Goal: Task Accomplishment & Management: Manage account settings

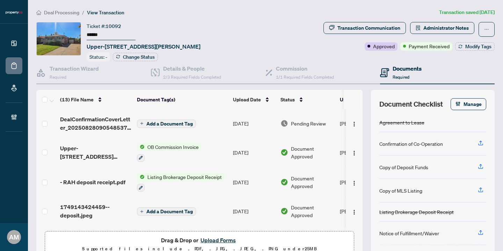
click at [67, 12] on span "Deal Processing" at bounding box center [61, 12] width 35 height 6
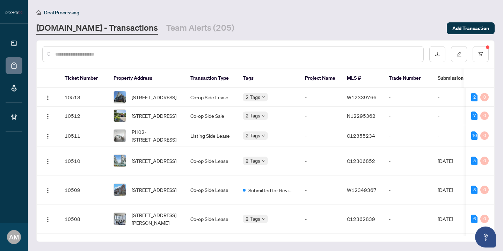
click at [141, 53] on input "text" at bounding box center [236, 54] width 362 height 8
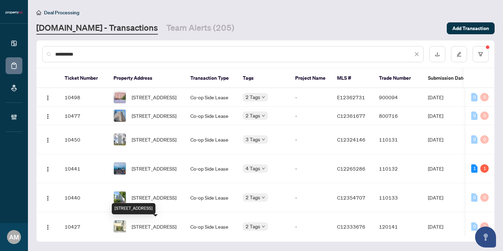
type input "**********"
click at [154, 250] on span "[STREET_ADDRESS]" at bounding box center [154, 255] width 45 height 8
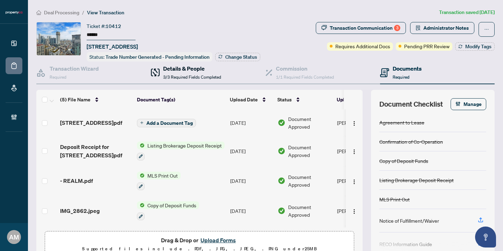
click at [169, 74] on span "3/3 Required Fields Completed" at bounding box center [192, 76] width 58 height 5
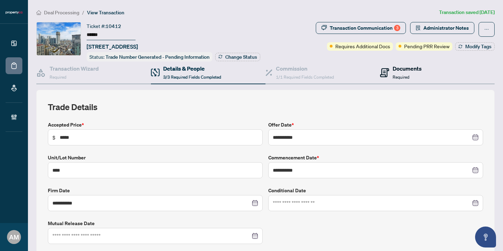
click at [392, 69] on h4 "Documents" at bounding box center [406, 68] width 29 height 8
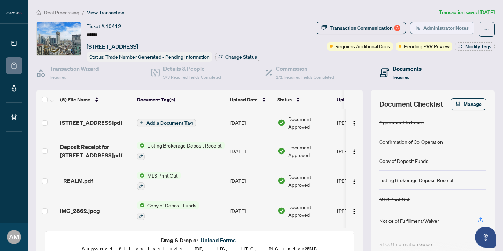
click at [428, 27] on span "Administrator Notes" at bounding box center [445, 27] width 45 height 11
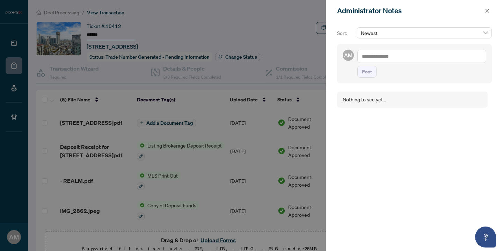
click at [274, 14] on div at bounding box center [251, 125] width 503 height 251
click at [489, 13] on icon "close" at bounding box center [486, 10] width 5 height 5
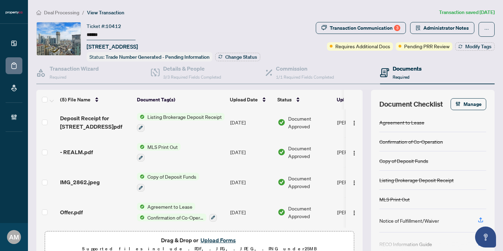
scroll to position [31, 0]
click at [91, 211] on div "Offer.pdf" at bounding box center [95, 212] width 71 height 8
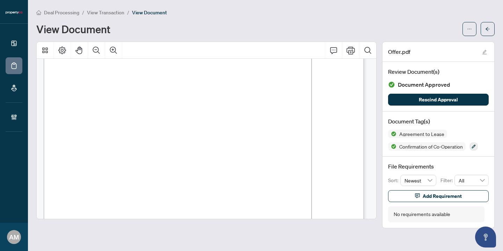
scroll to position [49, 0]
click at [488, 30] on icon "arrow-left" at bounding box center [487, 29] width 5 height 5
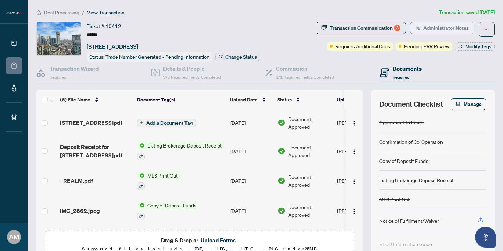
click at [439, 29] on span "Administrator Notes" at bounding box center [445, 27] width 45 height 11
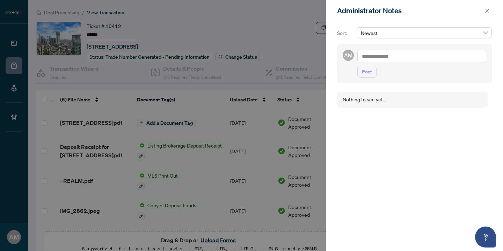
click at [405, 57] on textarea at bounding box center [421, 56] width 129 height 13
type textarea "***"
drag, startPoint x: 375, startPoint y: 53, endPoint x: 331, endPoint y: 50, distance: 44.5
click at [330, 50] on div "Sort: Newest AM CRM *** Post Nothing to see yet..." at bounding box center [414, 136] width 177 height 229
click at [485, 11] on icon "close" at bounding box center [486, 10] width 5 height 5
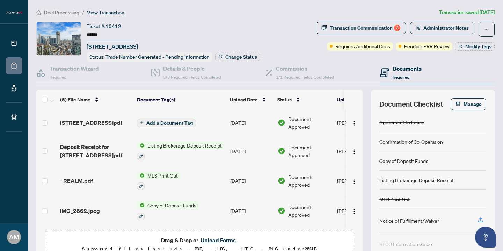
click at [60, 13] on span "Deal Processing" at bounding box center [61, 12] width 35 height 6
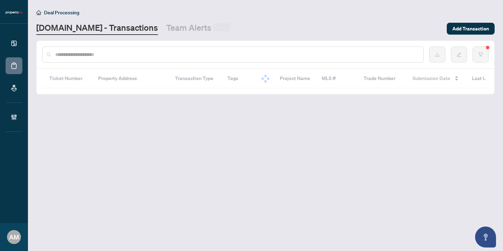
click at [131, 58] on input "text" at bounding box center [236, 55] width 362 height 8
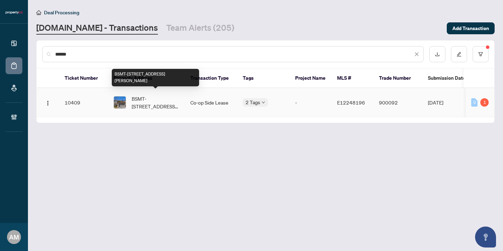
type input "******"
click at [162, 104] on span "BSMT-[STREET_ADDRESS][PERSON_NAME]" at bounding box center [155, 102] width 47 height 15
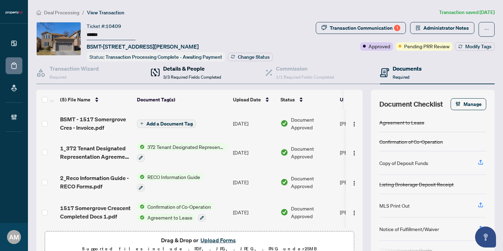
click at [176, 71] on h4 "Details & People" at bounding box center [192, 68] width 58 height 8
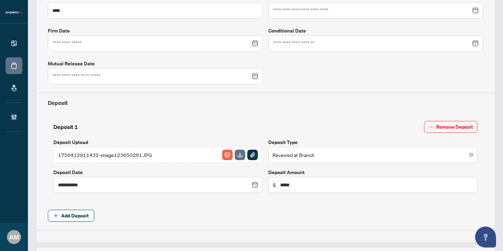
type input "**********"
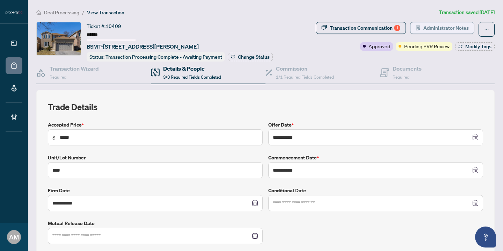
click at [423, 28] on span "Administrator Notes" at bounding box center [445, 27] width 45 height 11
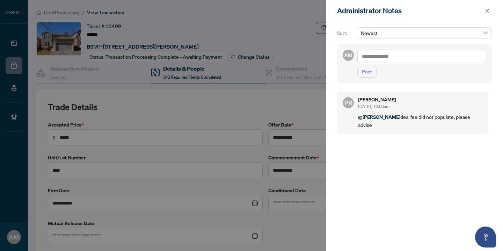
click at [406, 59] on textarea at bounding box center [421, 56] width 129 height 13
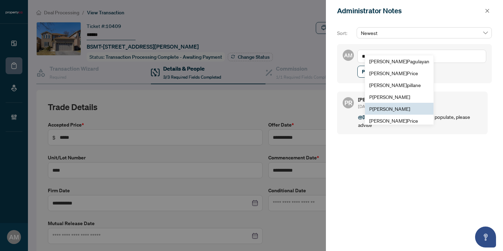
click at [400, 111] on span "P [PERSON_NAME]" at bounding box center [389, 108] width 41 height 6
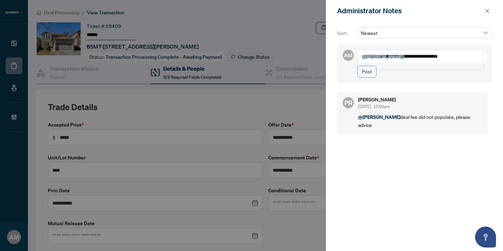
type textarea "**********"
click at [362, 77] on span "Post" at bounding box center [367, 71] width 10 height 11
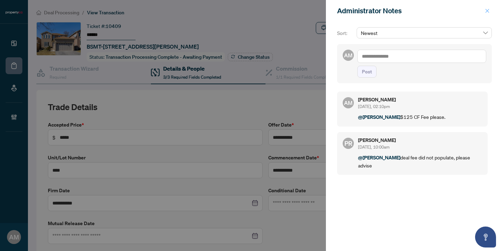
click at [483, 11] on button "button" at bounding box center [486, 11] width 9 height 8
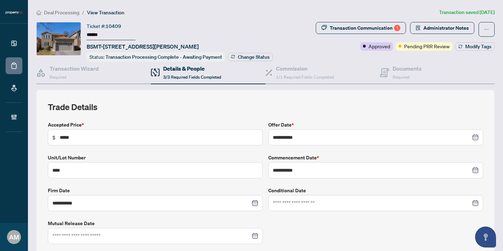
click at [56, 12] on span "Deal Processing" at bounding box center [61, 12] width 35 height 6
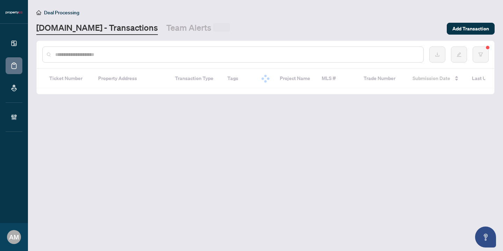
click at [116, 55] on input "text" at bounding box center [236, 55] width 362 height 8
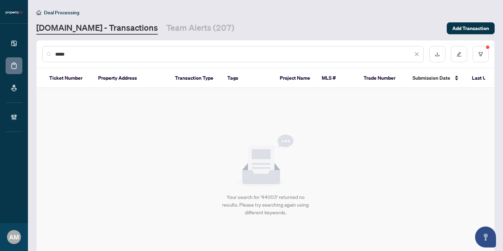
drag, startPoint x: 87, startPoint y: 56, endPoint x: 30, endPoint y: 47, distance: 56.9
click at [30, 47] on main "Deal Processing [DOMAIN_NAME] - Transactions Team Alerts (207) Add Transaction …" at bounding box center [265, 125] width 475 height 251
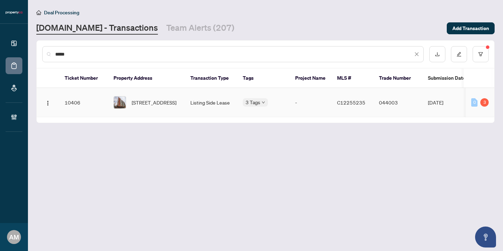
type input "*****"
click at [203, 101] on td "Listing Side Lease" at bounding box center [211, 102] width 52 height 29
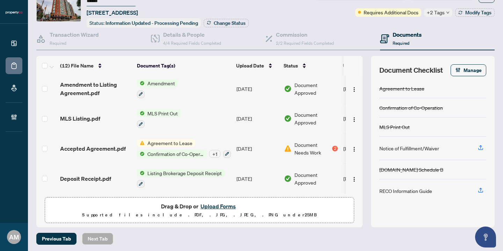
scroll to position [35, 0]
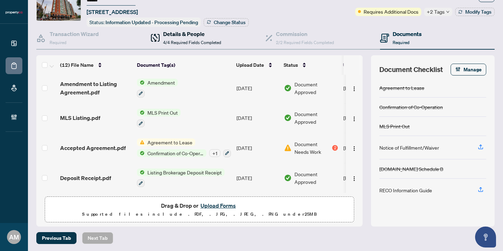
click at [185, 35] on h4 "Details & People" at bounding box center [192, 34] width 58 height 8
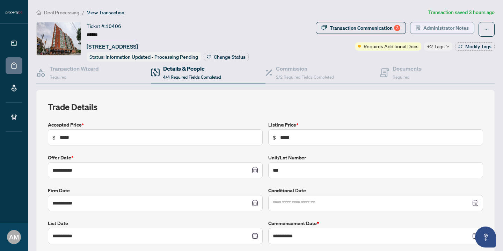
click at [431, 28] on span "Administrator Notes" at bounding box center [445, 27] width 45 height 11
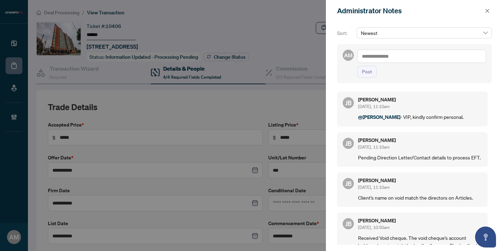
click at [410, 58] on textarea at bounding box center [421, 56] width 129 height 13
click at [394, 58] on span "[PERSON_NAME]" at bounding box center [413, 61] width 75 height 6
type textarea "**********"
click at [370, 77] on span "Post" at bounding box center [367, 71] width 10 height 11
click at [486, 12] on icon "close" at bounding box center [486, 10] width 5 height 5
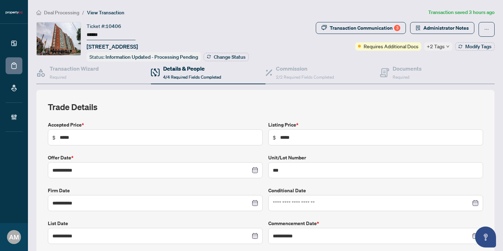
click at [70, 10] on span "Deal Processing" at bounding box center [61, 12] width 35 height 6
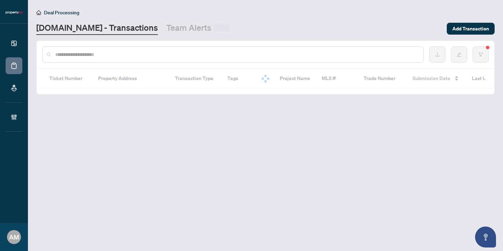
click at [110, 55] on input "text" at bounding box center [236, 55] width 362 height 8
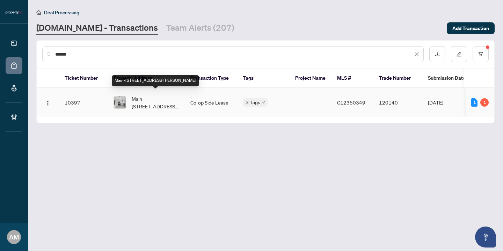
type input "******"
click at [140, 95] on span "Main-[STREET_ADDRESS][PERSON_NAME]" at bounding box center [155, 102] width 47 height 15
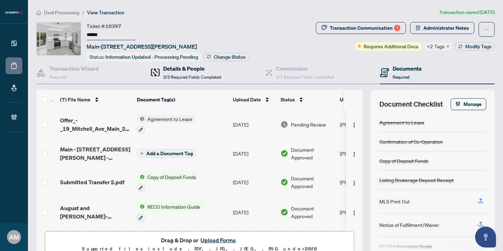
click at [199, 71] on h4 "Details & People" at bounding box center [192, 68] width 58 height 8
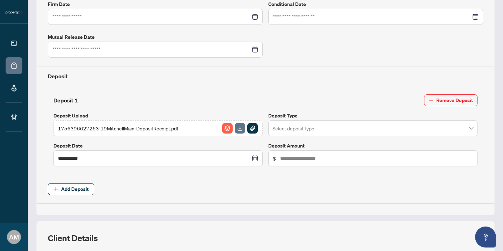
type input "**********"
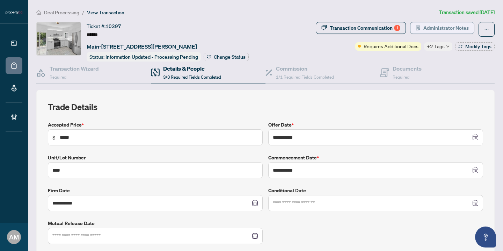
click at [426, 23] on span "Administrator Notes" at bounding box center [445, 27] width 45 height 11
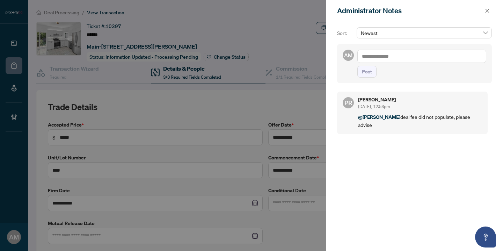
click at [390, 58] on textarea at bounding box center [421, 56] width 129 height 13
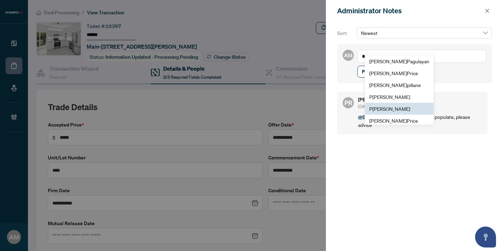
click at [395, 109] on span "P [PERSON_NAME]" at bounding box center [389, 108] width 41 height 6
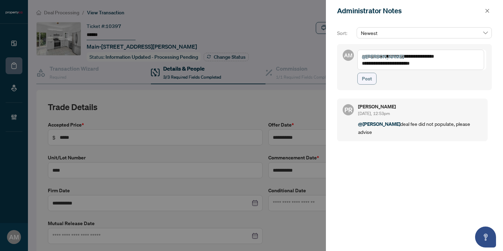
type textarea "**********"
click at [364, 79] on span "Post" at bounding box center [367, 78] width 10 height 11
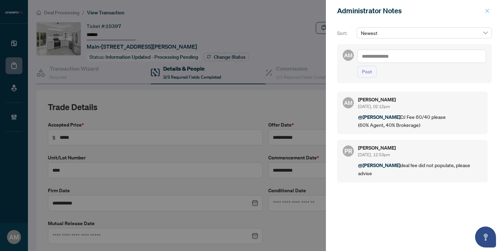
click at [487, 10] on icon "close" at bounding box center [487, 11] width 4 height 4
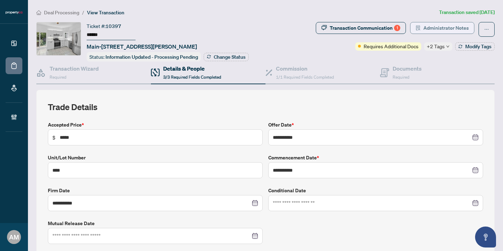
click at [425, 29] on span "Administrator Notes" at bounding box center [445, 27] width 45 height 11
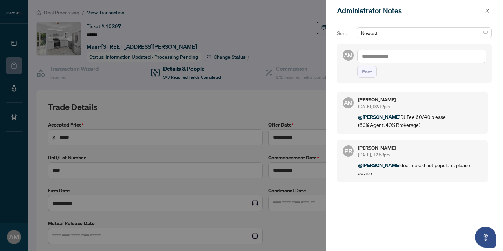
click at [216, 23] on div at bounding box center [251, 125] width 503 height 251
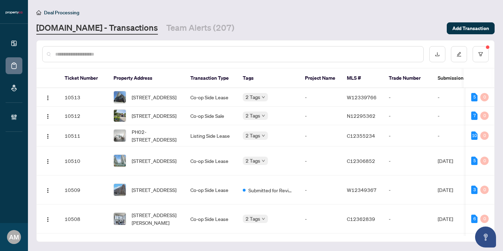
click at [133, 53] on input "text" at bounding box center [236, 54] width 362 height 8
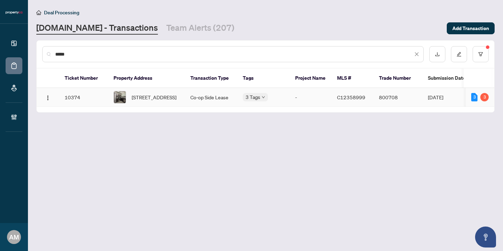
type input "*****"
click at [165, 100] on span "[STREET_ADDRESS]" at bounding box center [154, 97] width 45 height 8
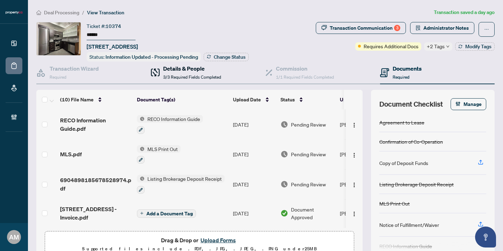
click at [191, 70] on h4 "Details & People" at bounding box center [192, 68] width 58 height 8
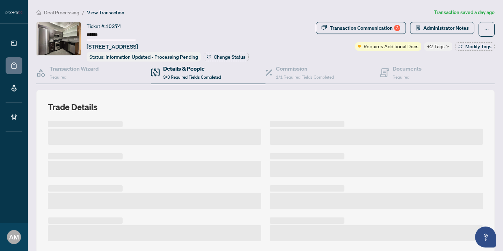
scroll to position [155, 0]
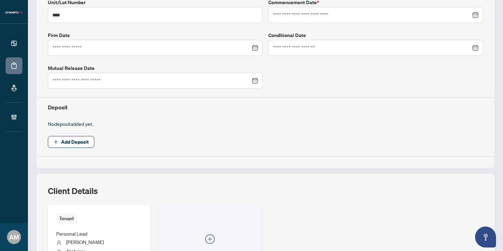
type input "**********"
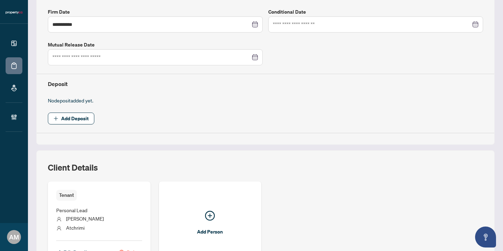
scroll to position [230, 0]
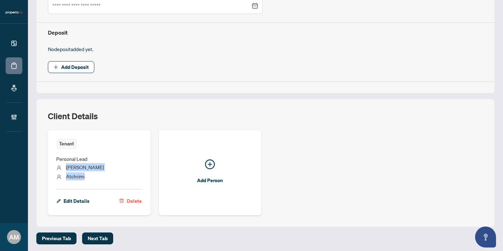
drag, startPoint x: 88, startPoint y: 175, endPoint x: 66, endPoint y: 165, distance: 23.9
click at [66, 165] on ul "Personal Lead [PERSON_NAME]" at bounding box center [99, 166] width 86 height 35
copy ul "[PERSON_NAME]"
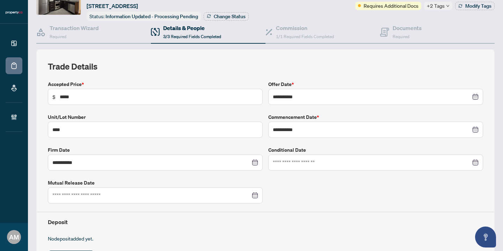
scroll to position [16, 0]
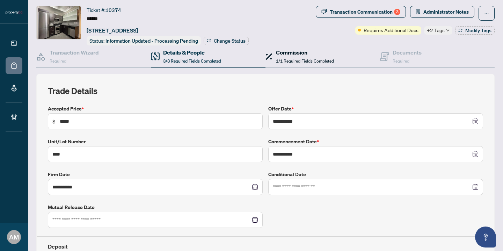
click at [287, 53] on h4 "Commission" at bounding box center [305, 52] width 58 height 8
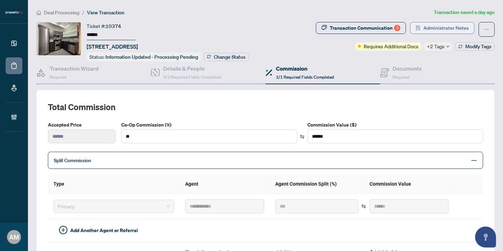
click at [446, 27] on span "Administrator Notes" at bounding box center [445, 27] width 45 height 11
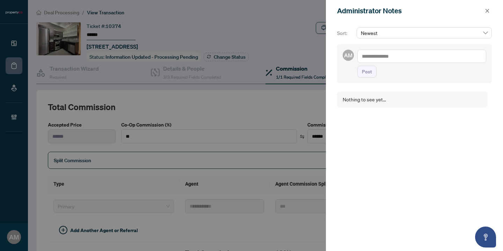
click at [176, 20] on div at bounding box center [251, 125] width 503 height 251
click at [53, 11] on div at bounding box center [251, 125] width 503 height 251
click at [490, 12] on button "button" at bounding box center [486, 11] width 9 height 8
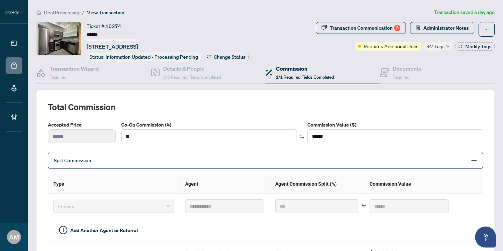
click at [434, 46] on span "+2 Tags" at bounding box center [436, 46] width 18 height 8
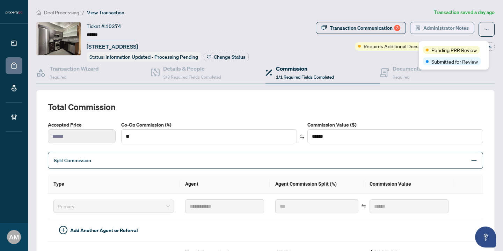
click at [428, 23] on span "Administrator Notes" at bounding box center [445, 27] width 45 height 11
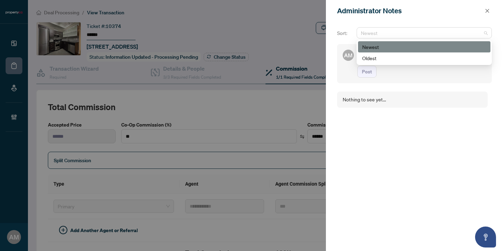
click at [424, 31] on span "Newest" at bounding box center [424, 33] width 127 height 10
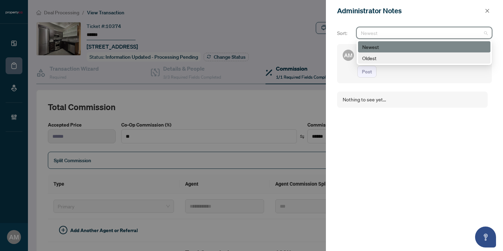
click at [342, 12] on div "Administrator Notes" at bounding box center [410, 11] width 146 height 10
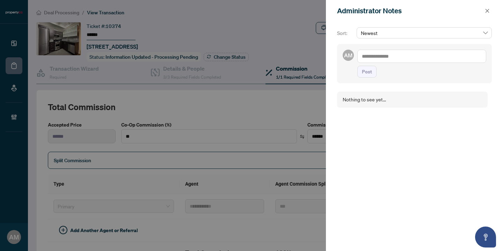
click at [381, 55] on textarea at bounding box center [421, 56] width 129 height 13
type textarea "**********"
click at [362, 77] on span "Post" at bounding box center [367, 71] width 10 height 11
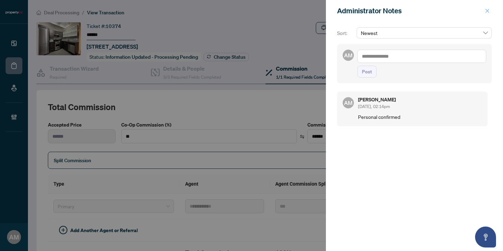
click at [486, 11] on icon "close" at bounding box center [486, 10] width 5 height 5
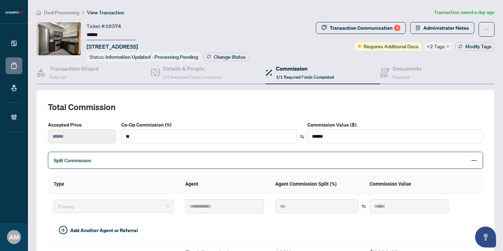
click at [69, 13] on span "Deal Processing" at bounding box center [61, 12] width 35 height 6
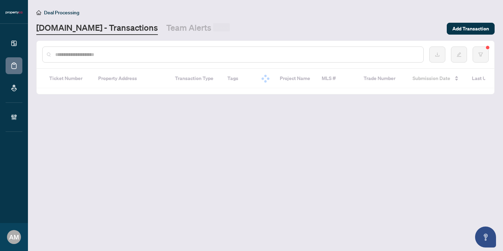
click at [96, 52] on input "text" at bounding box center [236, 55] width 362 height 8
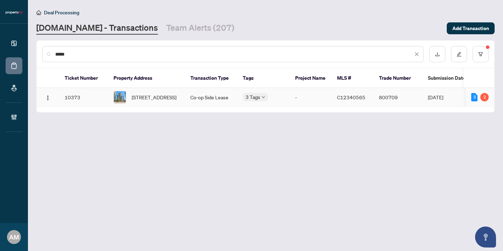
type input "*****"
click at [93, 102] on td "10373" at bounding box center [83, 97] width 49 height 18
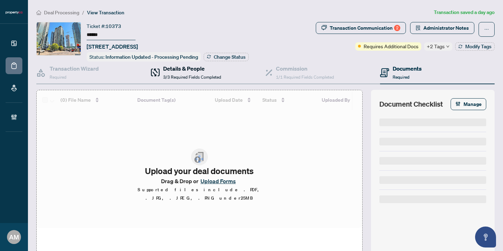
click at [165, 69] on h4 "Details & People" at bounding box center [192, 68] width 58 height 8
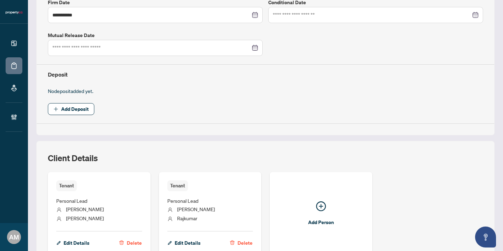
scroll to position [230, 0]
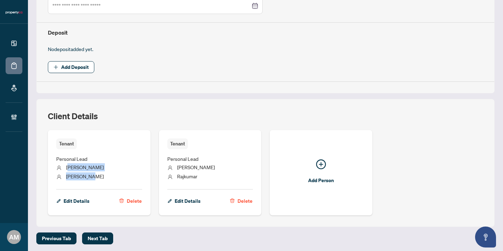
drag, startPoint x: 94, startPoint y: 174, endPoint x: 67, endPoint y: 166, distance: 27.7
click at [67, 166] on ul "Personal Lead [PERSON_NAME]" at bounding box center [99, 166] width 86 height 35
copy ul "[PERSON_NAME]"
drag, startPoint x: 202, startPoint y: 175, endPoint x: 174, endPoint y: 164, distance: 30.3
click at [174, 164] on ul "Personal Lead [PERSON_NAME]" at bounding box center [210, 166] width 86 height 35
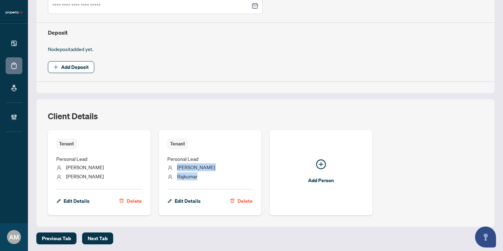
copy ul "[PERSON_NAME]"
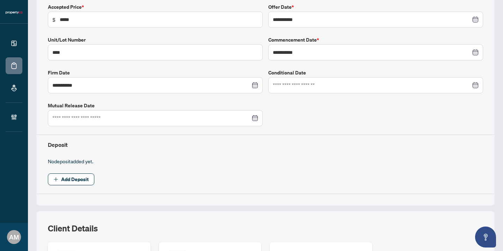
scroll to position [0, 0]
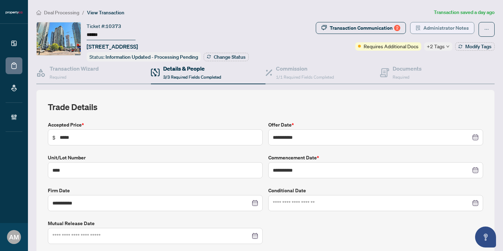
click at [436, 27] on span "Administrator Notes" at bounding box center [445, 27] width 45 height 11
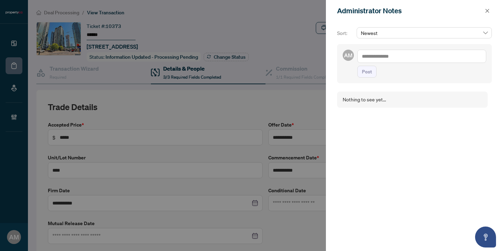
click at [409, 53] on textarea at bounding box center [421, 56] width 129 height 13
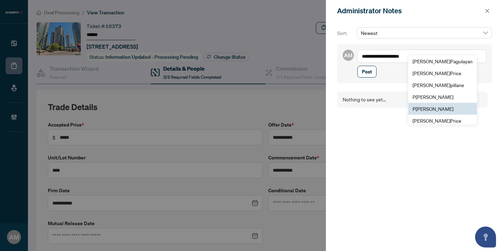
click at [434, 111] on span "P [PERSON_NAME]" at bounding box center [432, 108] width 41 height 6
type textarea "**********"
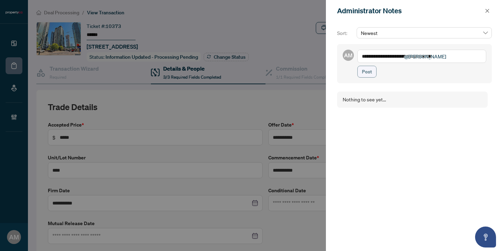
click at [371, 75] on span "Post" at bounding box center [367, 71] width 10 height 11
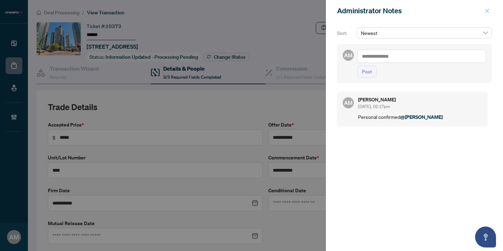
click at [488, 9] on icon "close" at bounding box center [487, 11] width 4 height 4
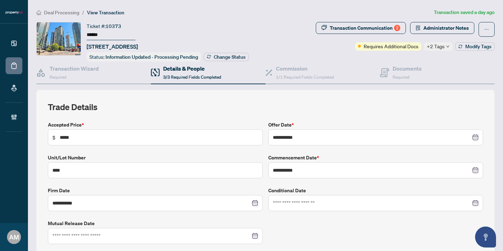
click at [66, 12] on span "Deal Processing" at bounding box center [61, 12] width 35 height 6
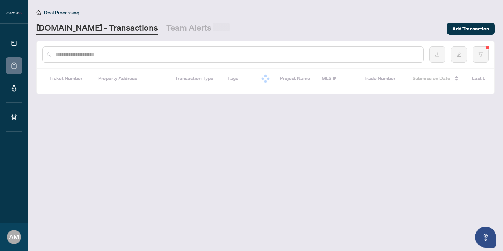
click at [130, 54] on input "text" at bounding box center [236, 55] width 362 height 8
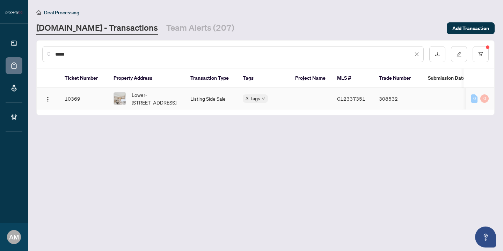
type input "*****"
click at [148, 98] on span "Lower-[STREET_ADDRESS]" at bounding box center [155, 98] width 47 height 15
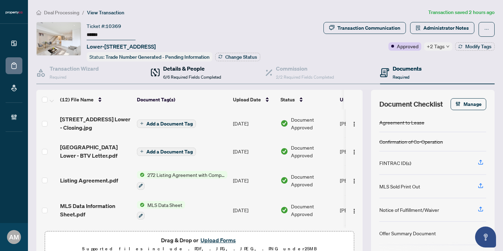
click at [197, 70] on h4 "Details & People" at bounding box center [192, 68] width 58 height 8
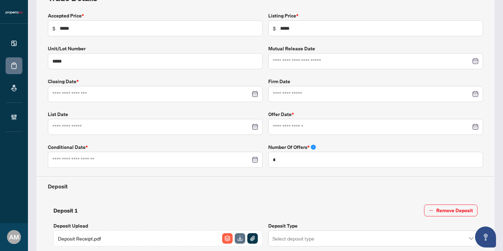
type input "**********"
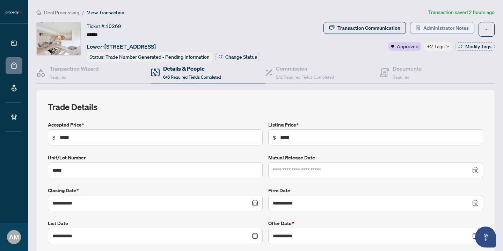
click at [439, 28] on span "Administrator Notes" at bounding box center [445, 27] width 45 height 11
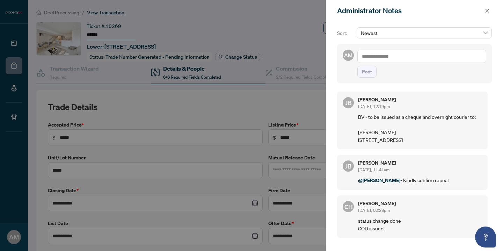
click at [400, 56] on textarea at bounding box center [421, 56] width 129 height 13
click at [384, 59] on b "[PERSON_NAME]" at bounding box center [395, 61] width 38 height 6
paste textarea "*******"
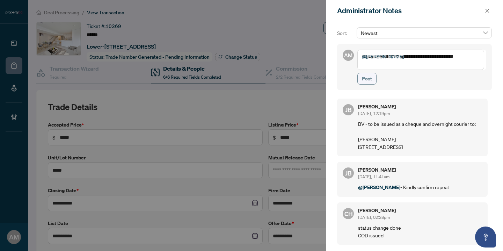
type textarea "**********"
click at [368, 81] on span "Post" at bounding box center [367, 78] width 10 height 11
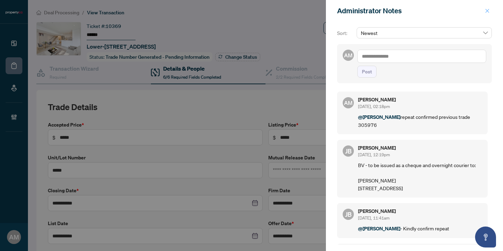
click at [486, 10] on icon "close" at bounding box center [486, 10] width 5 height 5
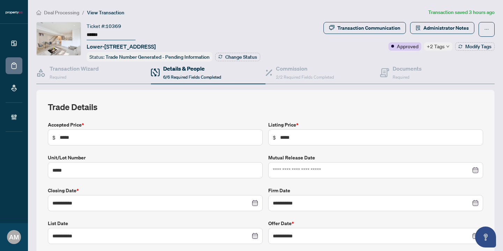
click at [69, 12] on span "Deal Processing" at bounding box center [61, 12] width 35 height 6
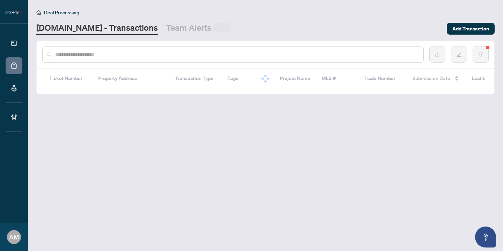
click at [131, 59] on div at bounding box center [232, 54] width 381 height 16
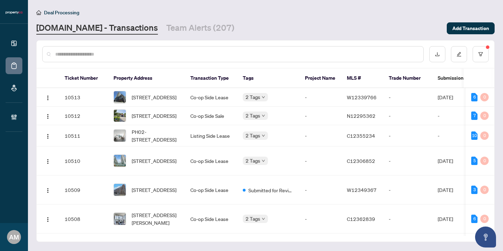
click at [133, 57] on input "text" at bounding box center [236, 54] width 362 height 8
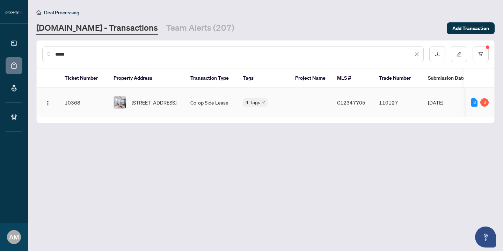
type input "*****"
click at [194, 96] on td "Co-op Side Lease" at bounding box center [211, 102] width 52 height 29
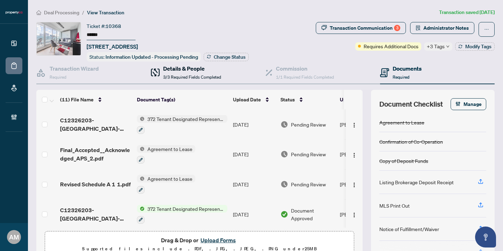
click at [168, 71] on h4 "Details & People" at bounding box center [192, 68] width 58 height 8
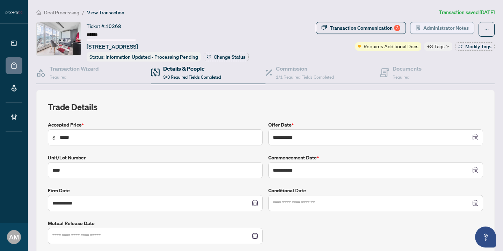
click at [443, 31] on span "Administrator Notes" at bounding box center [445, 27] width 45 height 11
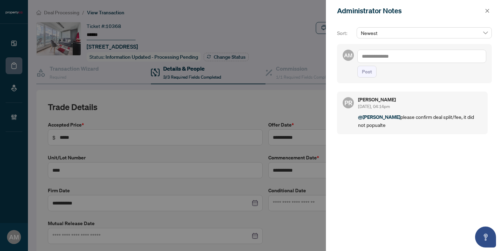
click at [409, 56] on textarea at bounding box center [421, 56] width 129 height 13
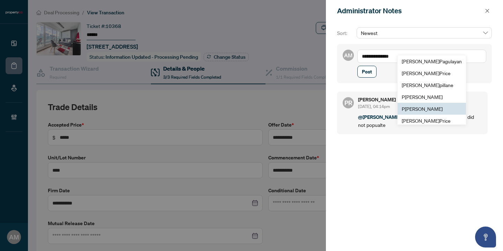
click at [432, 107] on span "P [PERSON_NAME]" at bounding box center [421, 108] width 41 height 6
type textarea "**********"
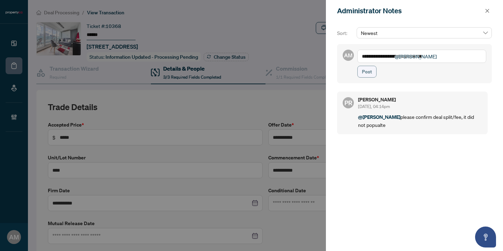
click at [372, 74] on button "Post" at bounding box center [366, 72] width 19 height 12
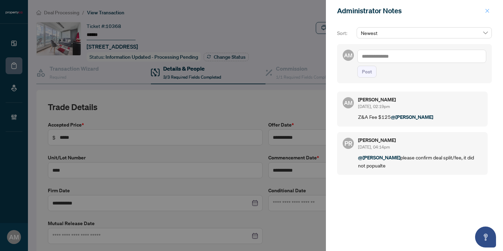
click at [487, 10] on icon "close" at bounding box center [487, 11] width 4 height 4
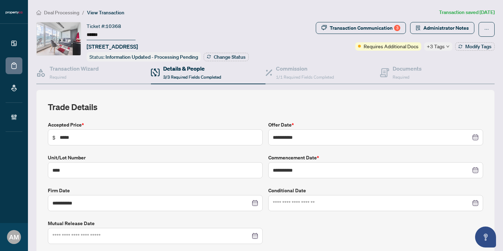
click at [67, 10] on span "Deal Processing" at bounding box center [61, 12] width 35 height 6
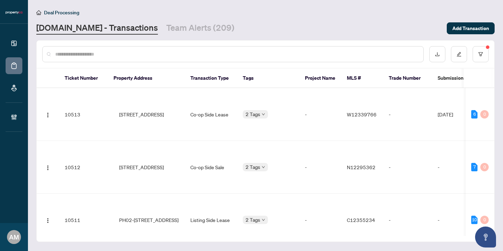
click at [148, 55] on input "text" at bounding box center [236, 54] width 362 height 8
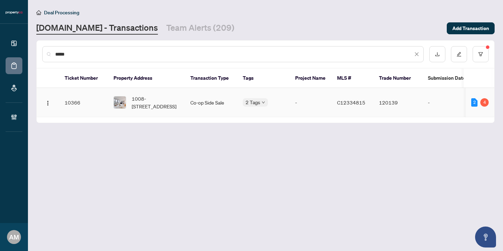
type input "*****"
click at [157, 103] on span "1008-[STREET_ADDRESS]" at bounding box center [155, 102] width 47 height 15
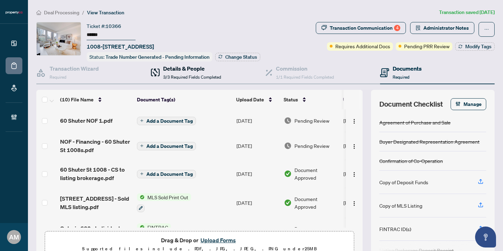
click at [171, 71] on h4 "Details & People" at bounding box center [192, 68] width 58 height 8
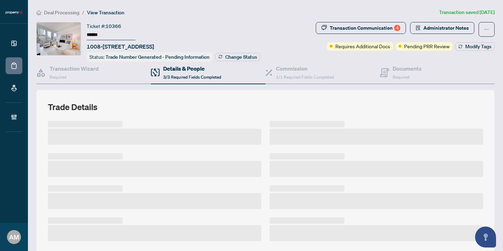
scroll to position [155, 0]
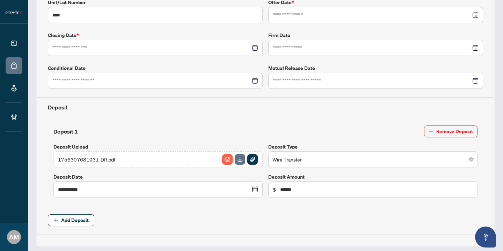
type input "**********"
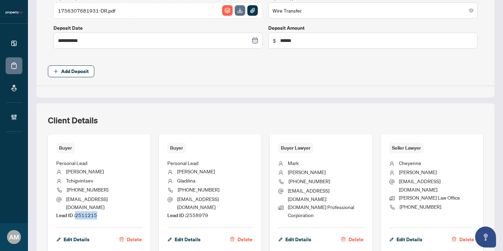
drag, startPoint x: 108, startPoint y: 206, endPoint x: 76, endPoint y: 206, distance: 32.1
click at [76, 211] on li "Lead ID : 2511215" at bounding box center [99, 215] width 86 height 8
copy span "2511215"
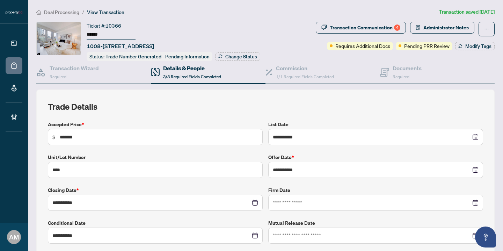
scroll to position [0, 0]
click at [415, 31] on span "button" at bounding box center [417, 27] width 5 height 11
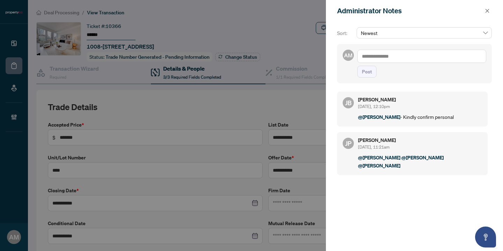
click at [394, 57] on textarea at bounding box center [421, 56] width 129 height 13
click at [383, 59] on b "[PERSON_NAME]" at bounding box center [395, 61] width 38 height 6
type textarea "**********"
click at [364, 71] on span "Post" at bounding box center [367, 71] width 10 height 11
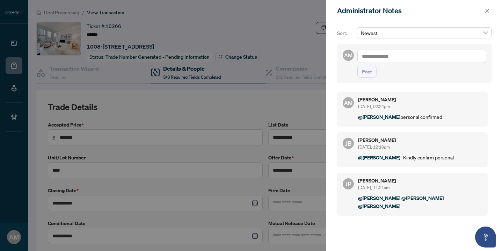
click at [60, 9] on div at bounding box center [251, 125] width 503 height 251
click at [485, 12] on icon "close" at bounding box center [487, 11] width 4 height 4
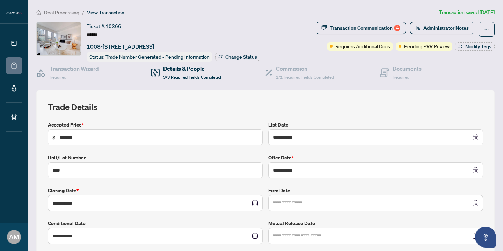
click at [56, 9] on span "Deal Processing" at bounding box center [61, 12] width 35 height 6
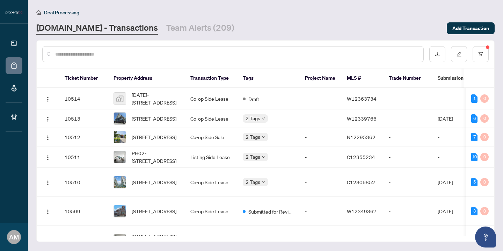
click at [90, 52] on input "text" at bounding box center [236, 54] width 362 height 8
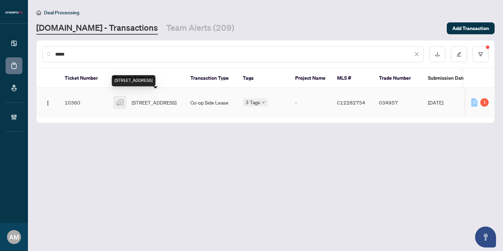
type input "*****"
click at [148, 98] on span "[STREET_ADDRESS]" at bounding box center [154, 102] width 45 height 8
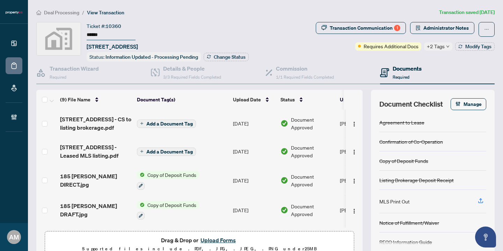
click at [60, 10] on span "Deal Processing" at bounding box center [61, 12] width 35 height 6
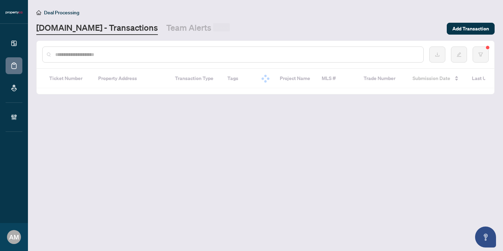
click at [126, 54] on input "text" at bounding box center [236, 55] width 362 height 8
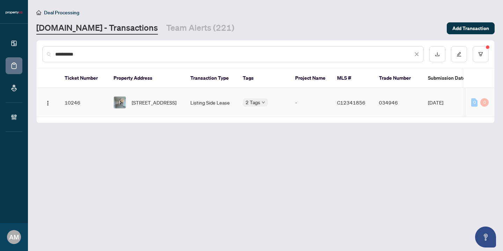
type input "**********"
click at [156, 101] on span "[STREET_ADDRESS]" at bounding box center [154, 102] width 45 height 8
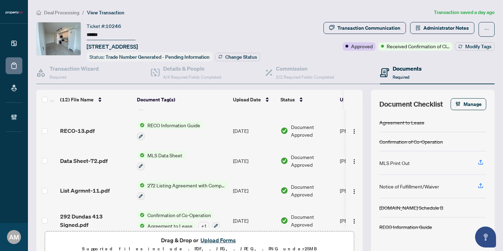
scroll to position [192, 0]
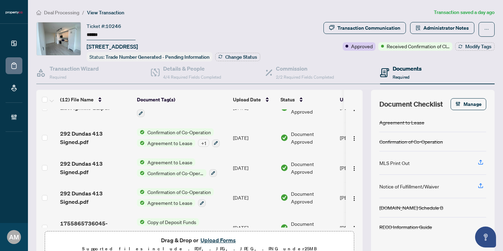
click at [101, 194] on span "292 Dundas 413 Signed.pdf" at bounding box center [95, 197] width 71 height 17
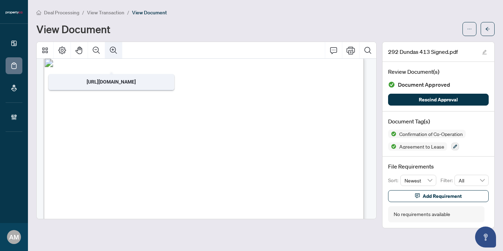
scroll to position [5455, 0]
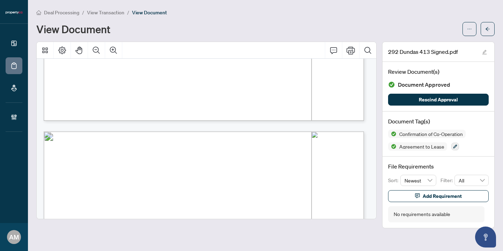
click at [64, 13] on span "Deal Processing" at bounding box center [61, 12] width 35 height 6
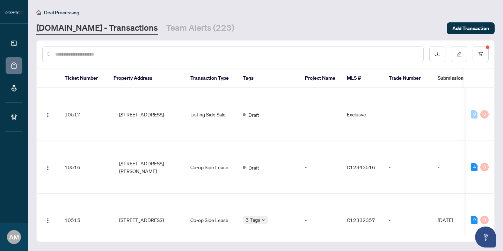
click at [108, 54] on input "text" at bounding box center [236, 54] width 362 height 8
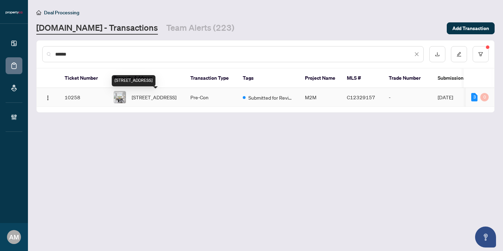
type input "******"
click at [163, 100] on span "[STREET_ADDRESS]" at bounding box center [154, 97] width 45 height 8
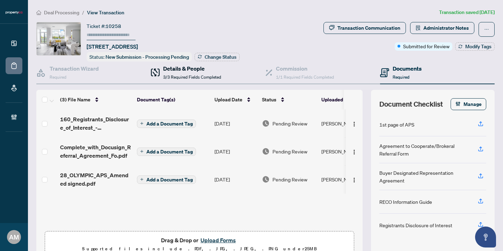
click at [203, 71] on h4 "Details & People" at bounding box center [192, 68] width 58 height 8
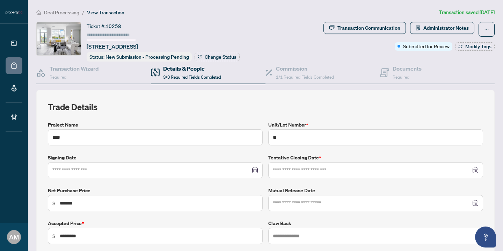
type input "**********"
click at [56, 14] on span "Deal Processing" at bounding box center [61, 12] width 35 height 6
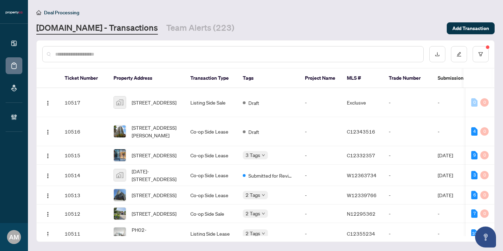
click at [109, 56] on input "text" at bounding box center [236, 54] width 362 height 8
click at [119, 55] on input "text" at bounding box center [236, 54] width 362 height 8
click at [119, 57] on input "text" at bounding box center [236, 54] width 362 height 8
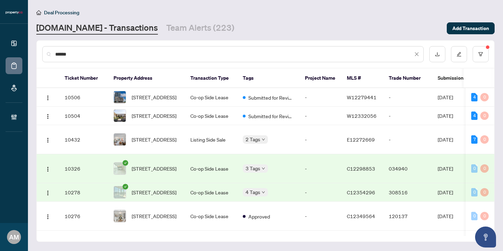
drag, startPoint x: 76, startPoint y: 53, endPoint x: 42, endPoint y: 50, distance: 34.4
click at [42, 50] on div "******" at bounding box center [232, 54] width 381 height 16
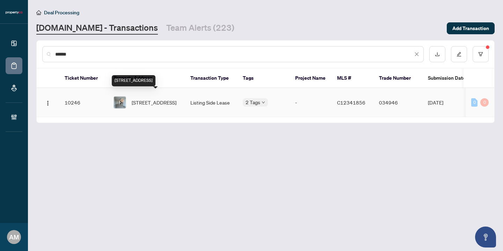
type input "******"
click at [153, 105] on span "[STREET_ADDRESS]" at bounding box center [154, 102] width 45 height 8
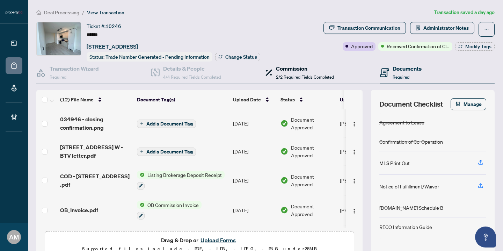
click at [281, 68] on h4 "Commission" at bounding box center [305, 68] width 58 height 8
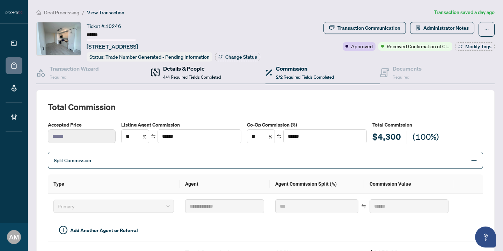
click at [161, 70] on div "Details & People 4/4 Required Fields Completed" at bounding box center [186, 72] width 70 height 16
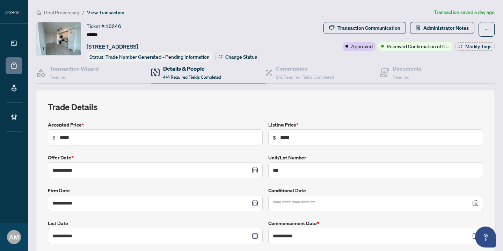
click at [68, 12] on span "Deal Processing" at bounding box center [61, 12] width 35 height 6
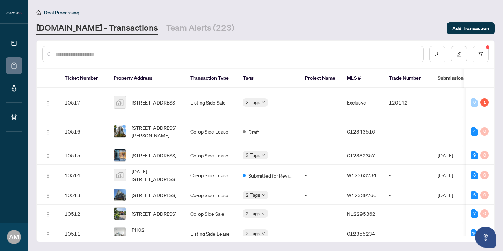
click at [208, 56] on input "text" at bounding box center [236, 54] width 362 height 8
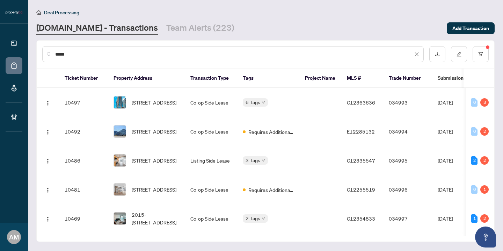
type input "******"
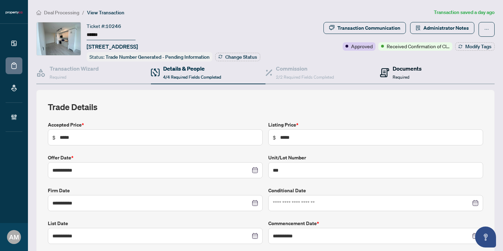
click at [413, 75] on div "Documents Required" at bounding box center [406, 72] width 29 height 16
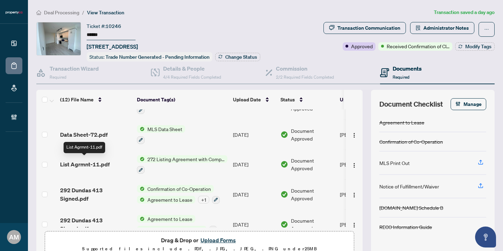
click at [100, 165] on span "List Agrmnt-11.pdf" at bounding box center [85, 164] width 50 height 8
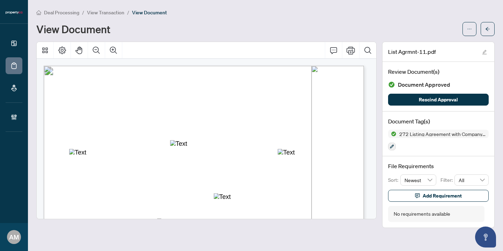
click at [117, 13] on span "View Transaction" at bounding box center [105, 12] width 37 height 6
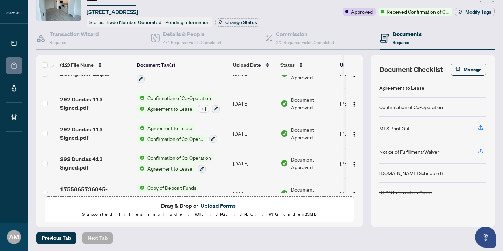
scroll to position [189, 0]
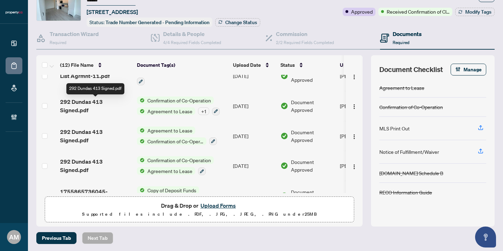
click at [120, 106] on span "292 Dundas 413 Signed.pdf" at bounding box center [95, 105] width 71 height 17
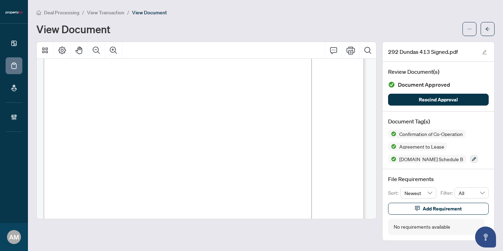
scroll to position [227, 0]
click at [348, 49] on icon "Print" at bounding box center [350, 50] width 8 height 8
click at [93, 14] on span "View Transaction" at bounding box center [105, 12] width 37 height 6
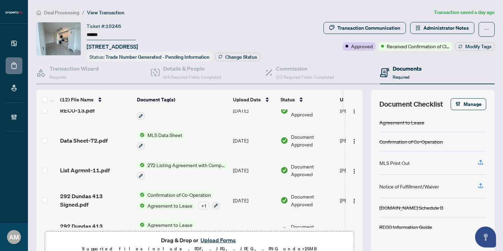
scroll to position [134, 0]
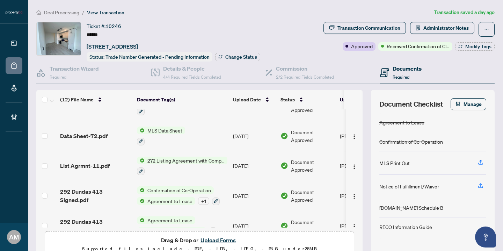
click at [111, 161] on div "List Agrmnt-11.pdf" at bounding box center [95, 165] width 71 height 8
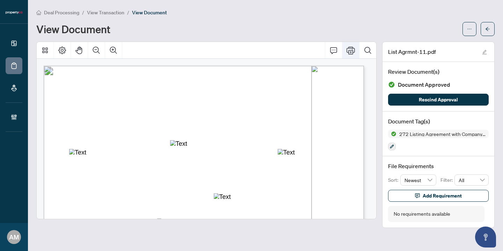
click at [350, 48] on icon "Print" at bounding box center [350, 50] width 8 height 8
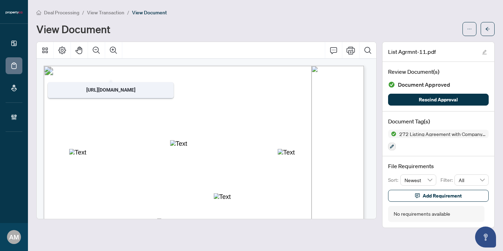
click at [105, 14] on span "View Transaction" at bounding box center [105, 12] width 37 height 6
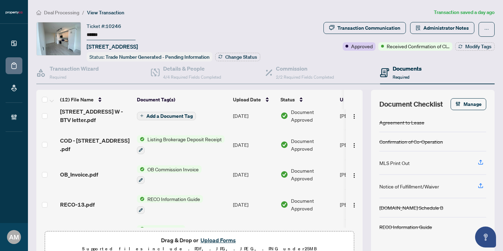
scroll to position [119, 0]
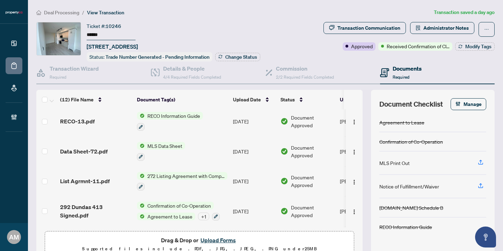
click at [96, 155] on td "Data Sheet-72.pdf" at bounding box center [95, 151] width 77 height 30
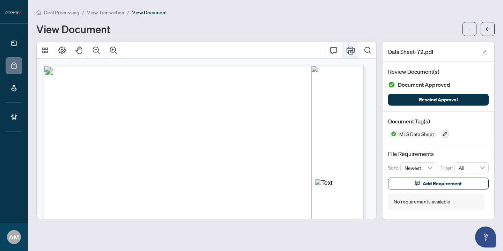
click at [347, 51] on icon "Print" at bounding box center [350, 50] width 8 height 8
click at [115, 14] on span "View Transaction" at bounding box center [105, 12] width 37 height 6
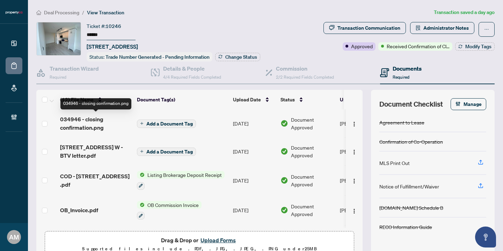
click at [84, 121] on span "034946 - closing confirmation.png" at bounding box center [95, 123] width 71 height 17
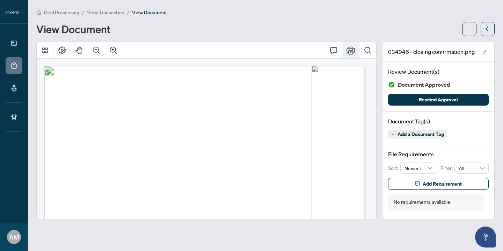
click at [349, 53] on icon "Print" at bounding box center [350, 50] width 8 height 8
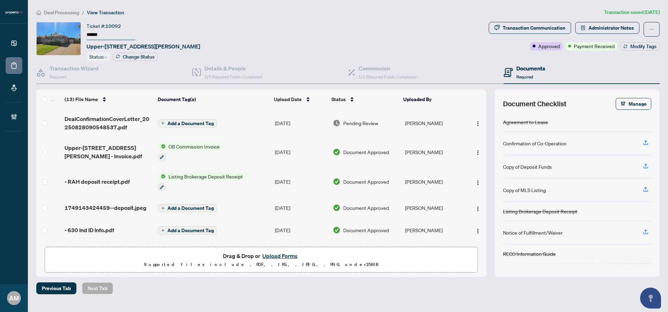
click at [68, 11] on span "Deal Processing" at bounding box center [61, 12] width 35 height 6
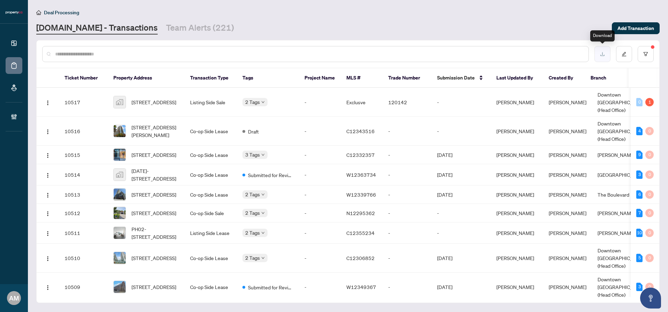
click at [607, 60] on button "button" at bounding box center [603, 54] width 16 height 16
click at [90, 58] on div at bounding box center [315, 54] width 547 height 16
click at [97, 55] on input "text" at bounding box center [319, 54] width 528 height 8
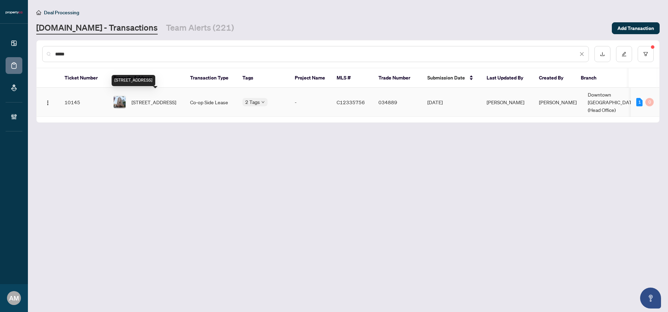
type input "*****"
click at [150, 101] on span "808-736 Bay St, Toronto, Ontario M5G 1N6, Canada" at bounding box center [154, 102] width 45 height 8
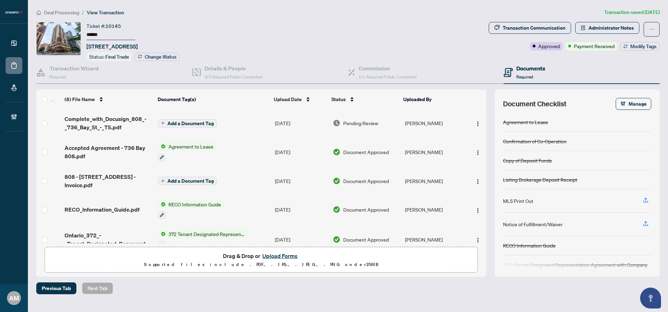
click at [61, 12] on span "Deal Processing" at bounding box center [61, 12] width 35 height 6
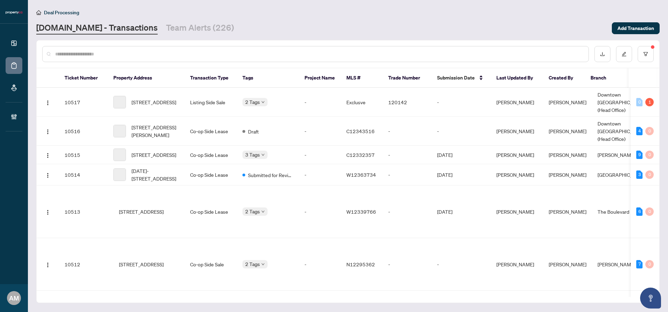
click at [92, 56] on input "text" at bounding box center [319, 54] width 528 height 8
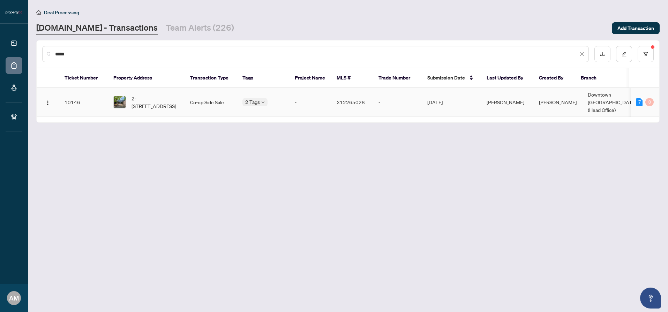
type input "*****"
click at [187, 97] on td "Co-op Side Sale" at bounding box center [211, 102] width 52 height 29
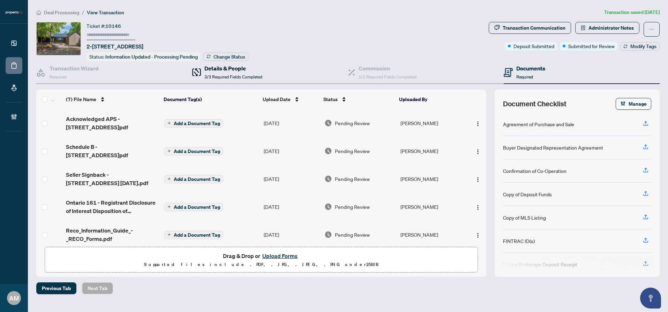
click at [227, 68] on h4 "Details & People" at bounding box center [234, 68] width 58 height 8
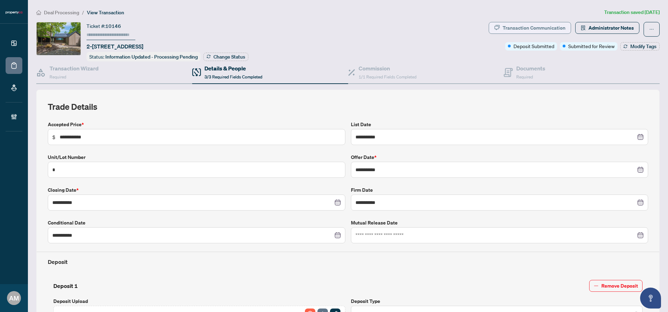
click at [513, 26] on div "Transaction Communication" at bounding box center [534, 27] width 63 height 11
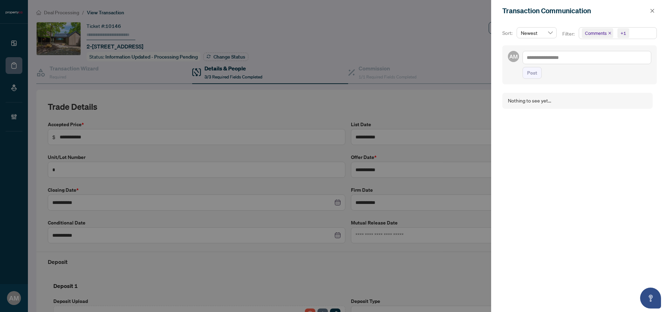
click at [394, 21] on div at bounding box center [334, 156] width 668 height 312
click at [653, 10] on icon "close" at bounding box center [652, 10] width 5 height 5
